Goal: Understand process/instructions: Learn how to perform a task or action

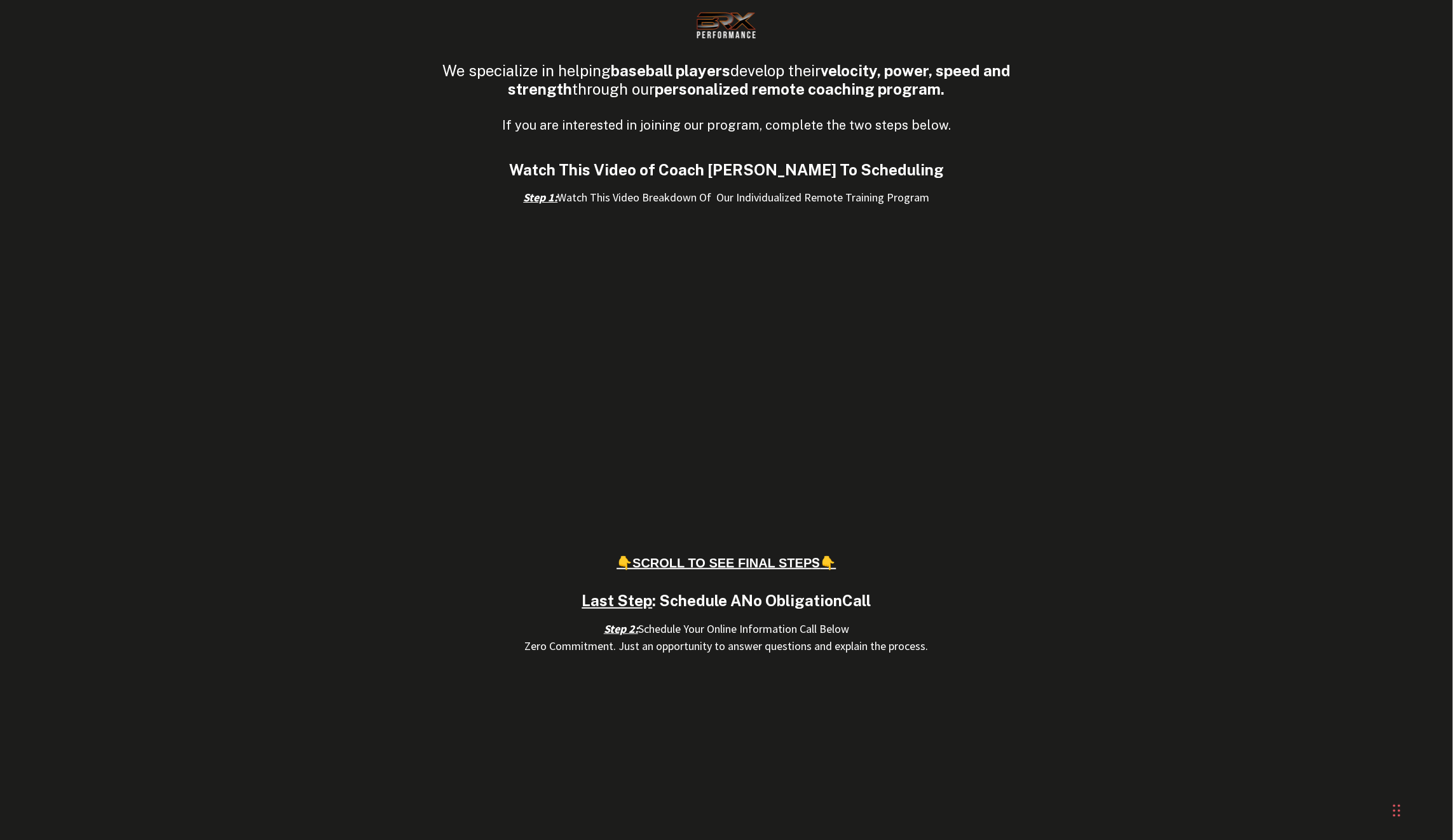
click at [959, 125] on h1 "If you are interested in joining our program, complete the two steps below." at bounding box center [726, 125] width 610 height 15
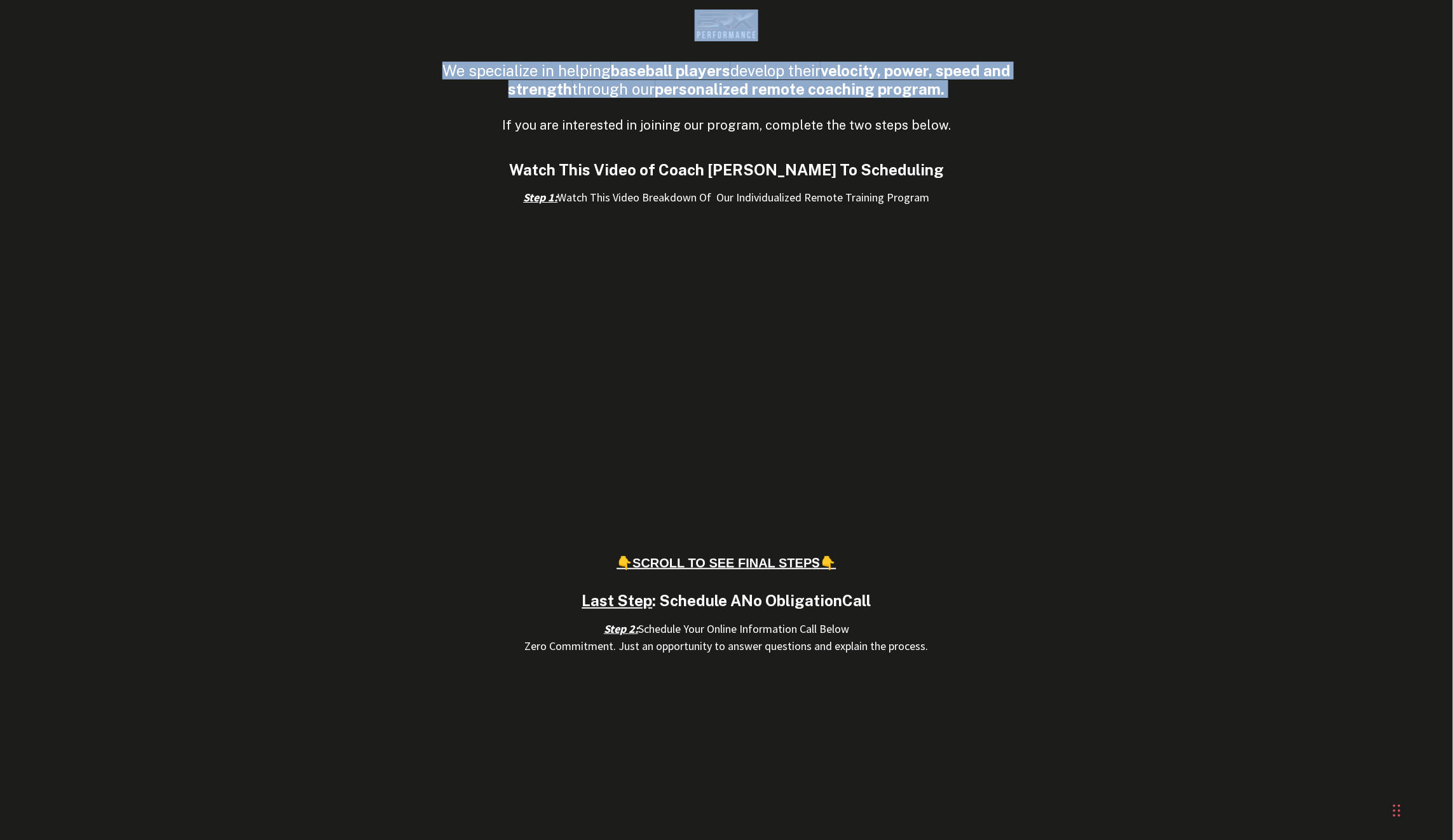
drag, startPoint x: 420, startPoint y: 59, endPoint x: 1003, endPoint y: 98, distance: 584.3
click at [1002, 99] on div "We specialize in helping baseball players develop their velocity, power, speed …" at bounding box center [726, 485] width 1453 height 970
copy div "We specialize in helping baseball players develop their velocity, power, speed …"
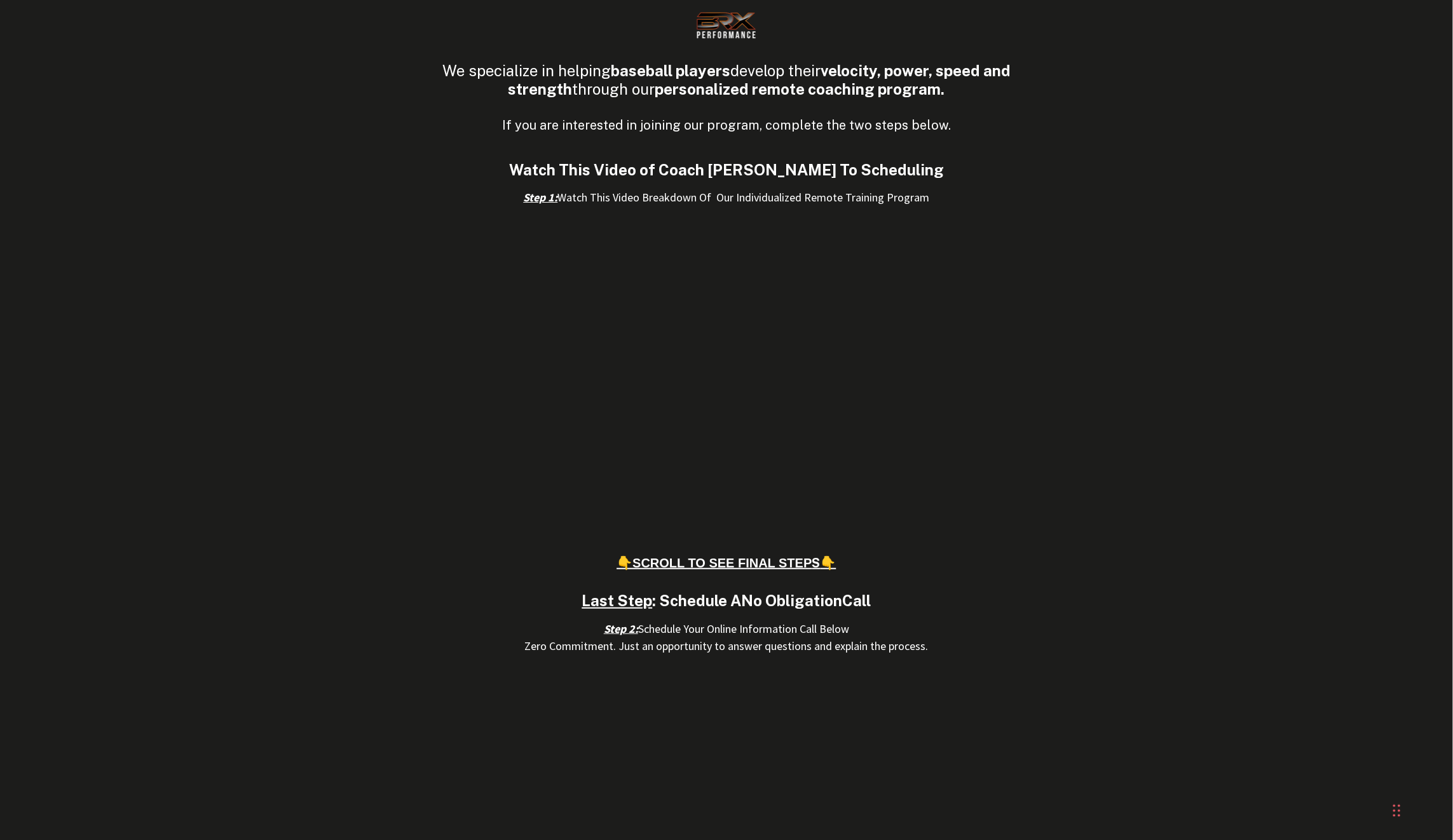
click at [1159, 555] on div "We specialize in helping baseball players develop their velocity, power, speed …" at bounding box center [726, 485] width 1453 height 970
